Goal: Task Accomplishment & Management: Use online tool/utility

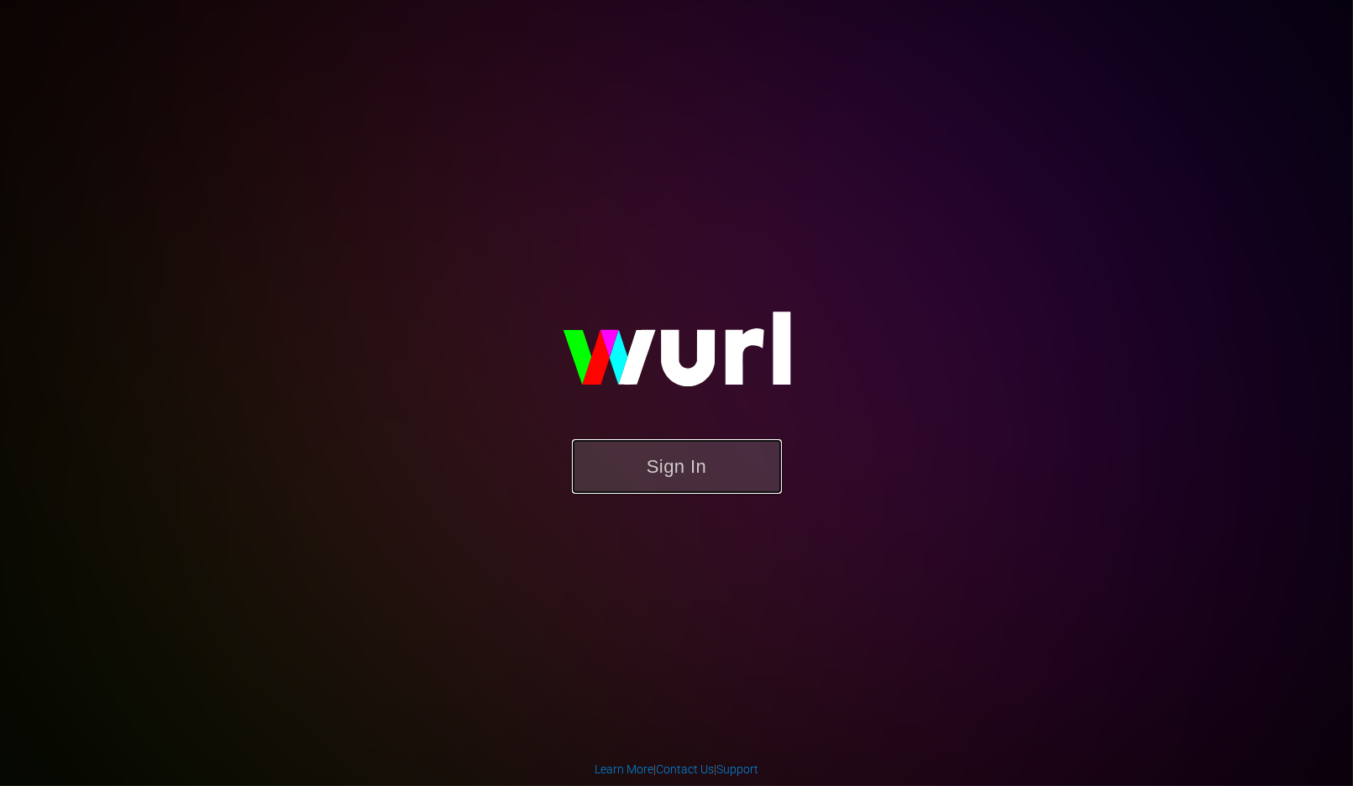
click at [654, 470] on button "Sign In" at bounding box center [677, 466] width 210 height 55
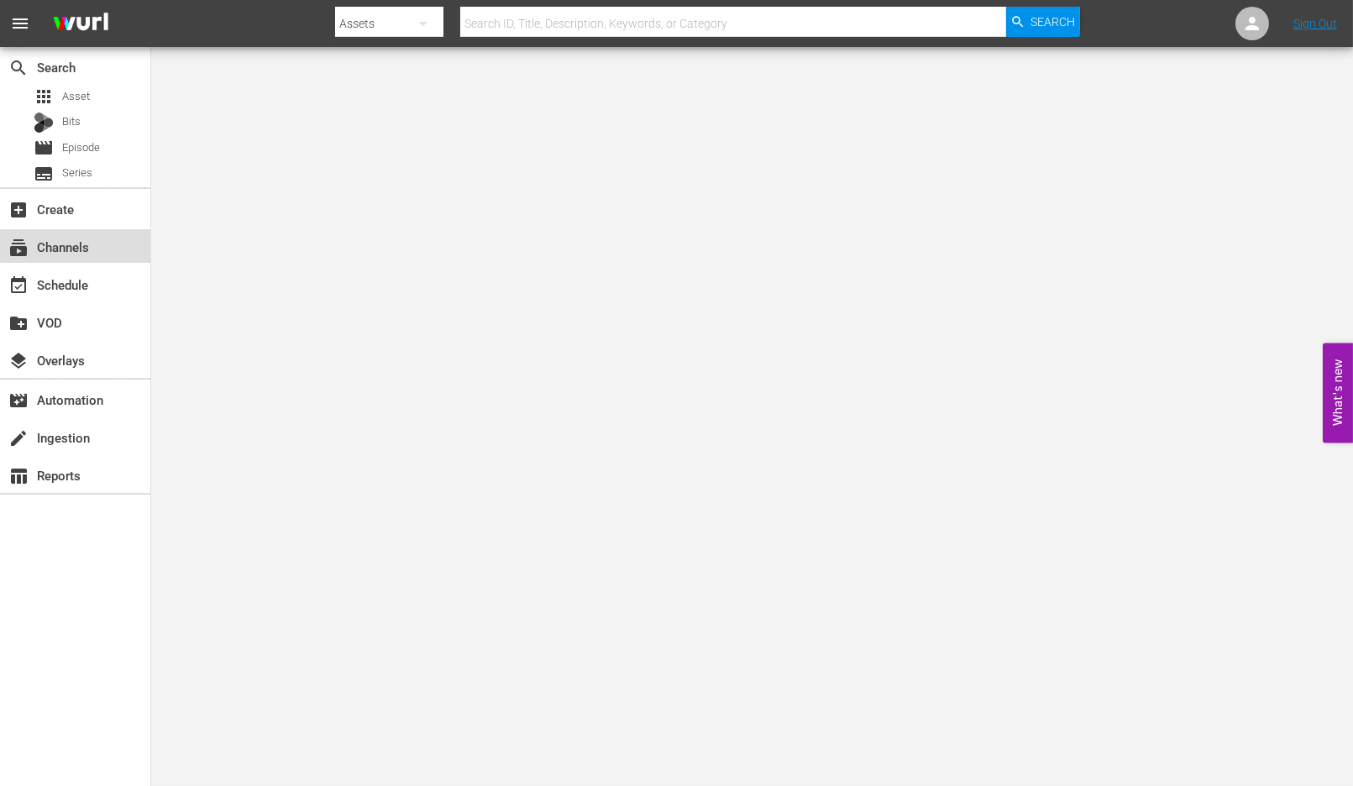
click at [81, 249] on div "subscriptions Channels" at bounding box center [47, 244] width 94 height 15
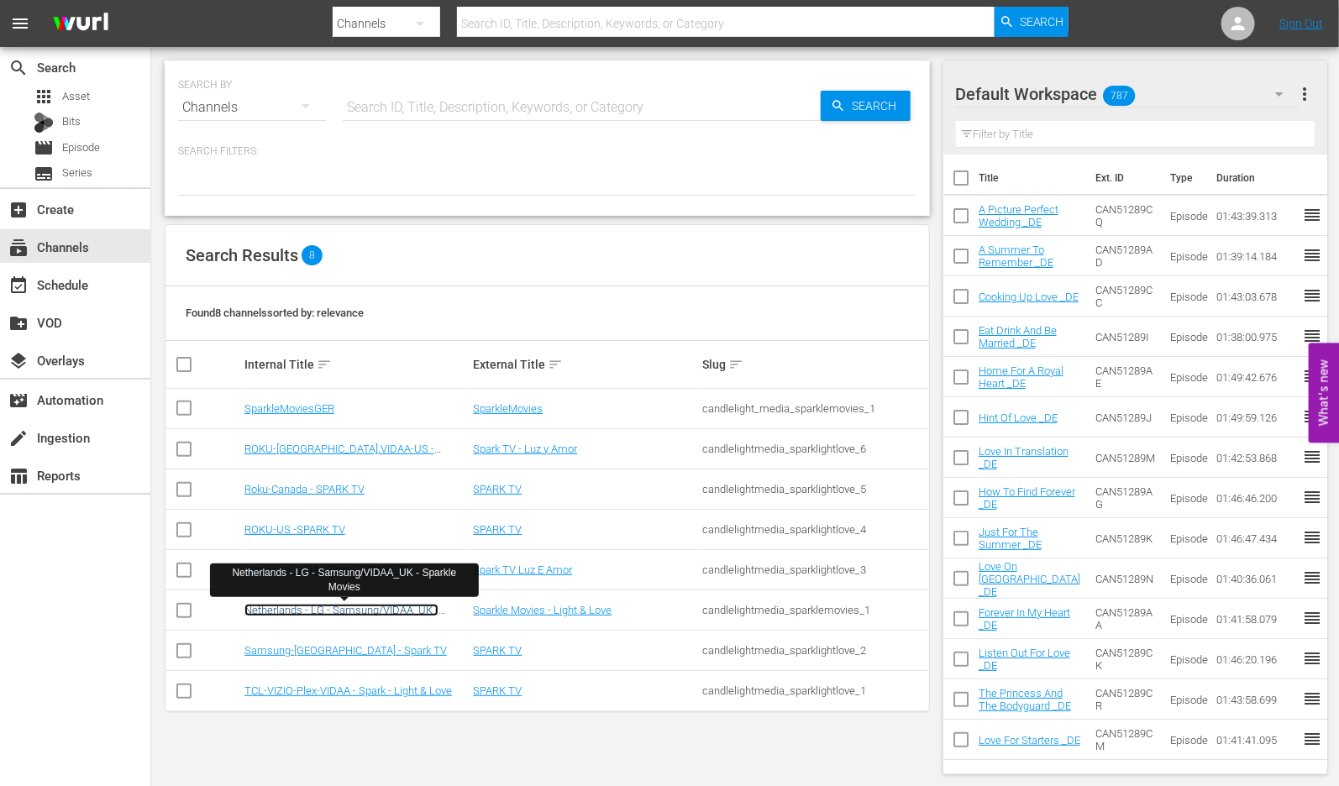
click at [391, 605] on link "Netherlands - LG - Samsung/VIDAA_UK - Sparkle Movies" at bounding box center [341, 616] width 194 height 25
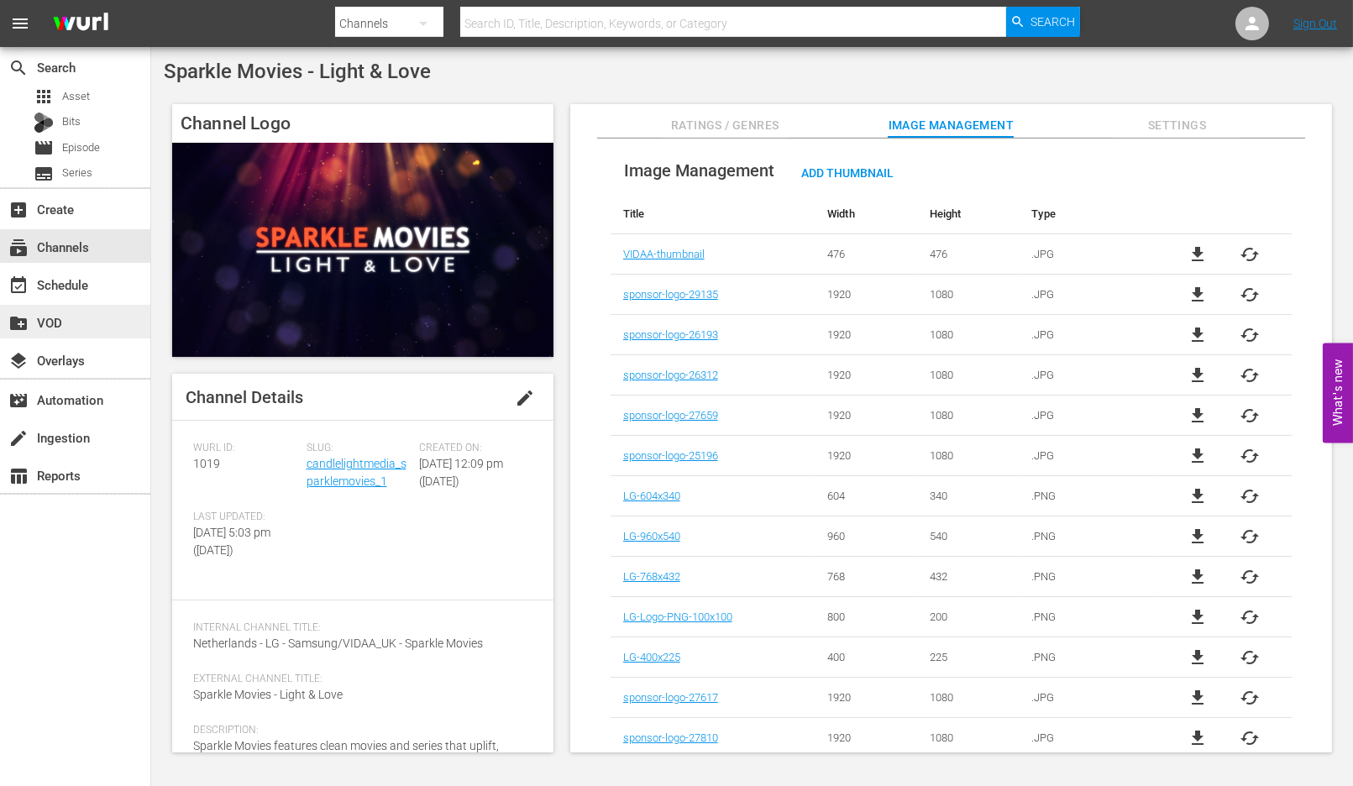
click at [53, 318] on div "create_new_folder VOD" at bounding box center [47, 320] width 94 height 15
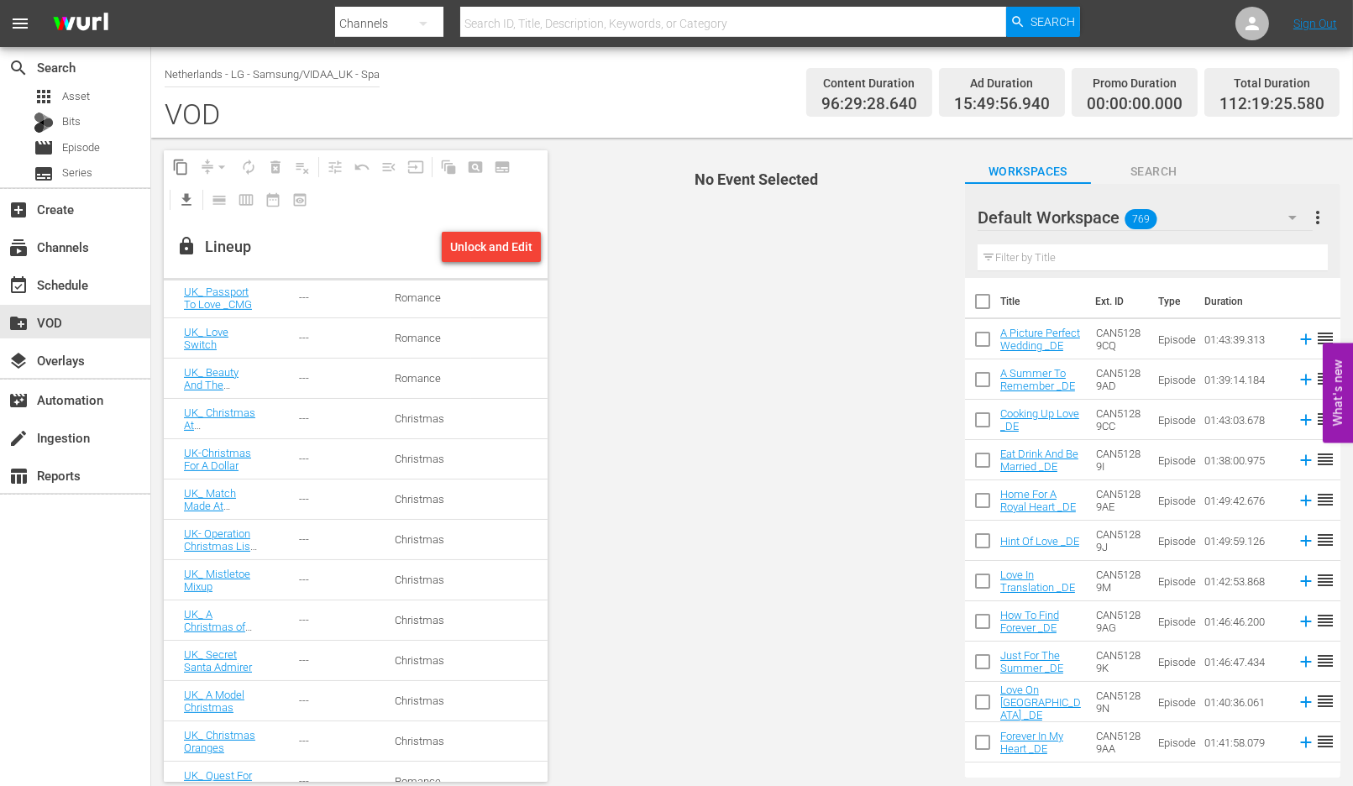
scroll to position [1513, 0]
